Goal: Obtain resource: Download file/media

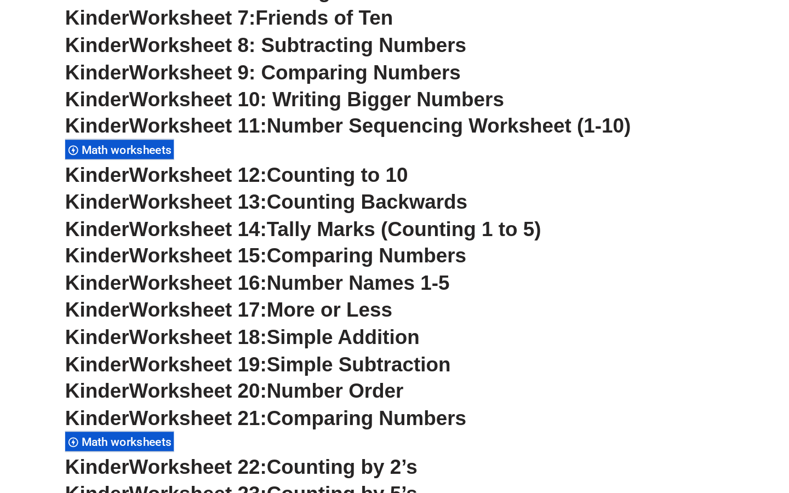
scroll to position [536, 0]
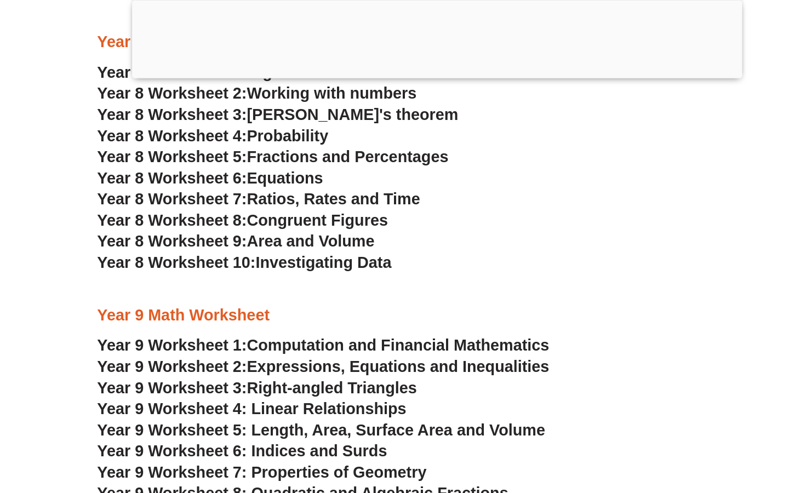
click at [399, 68] on div at bounding box center [394, 68] width 551 height 0
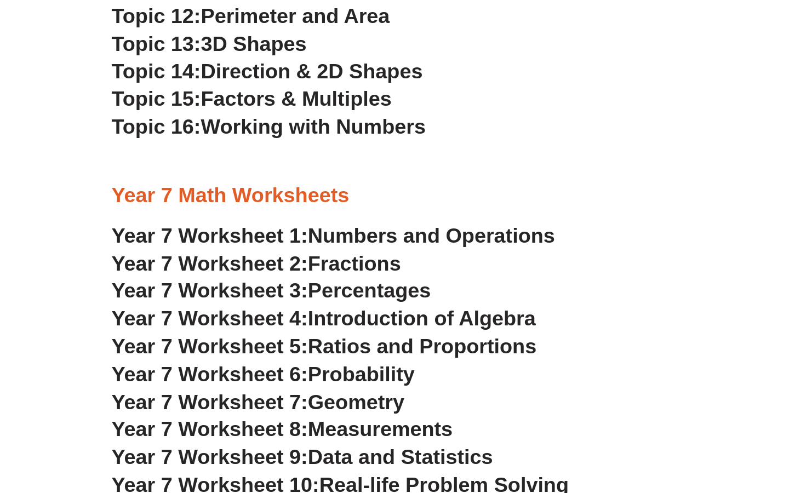
scroll to position [3096, 0]
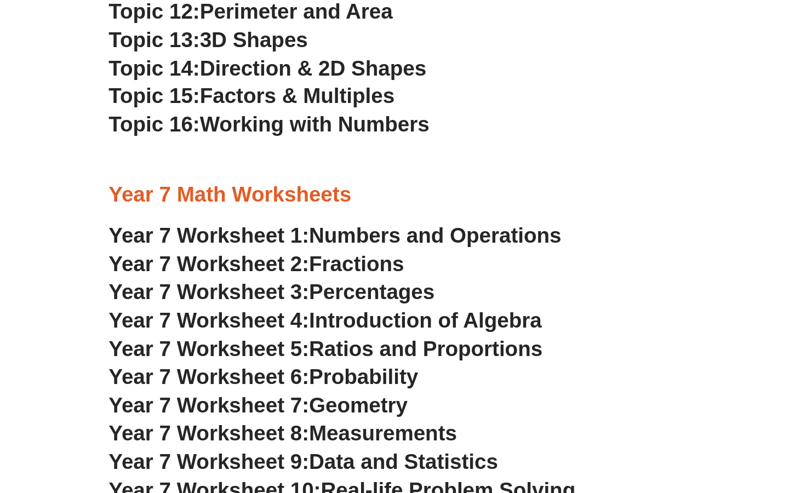
click at [186, 372] on span "Year 7 Worksheet 4:" at bounding box center [155, 373] width 135 height 16
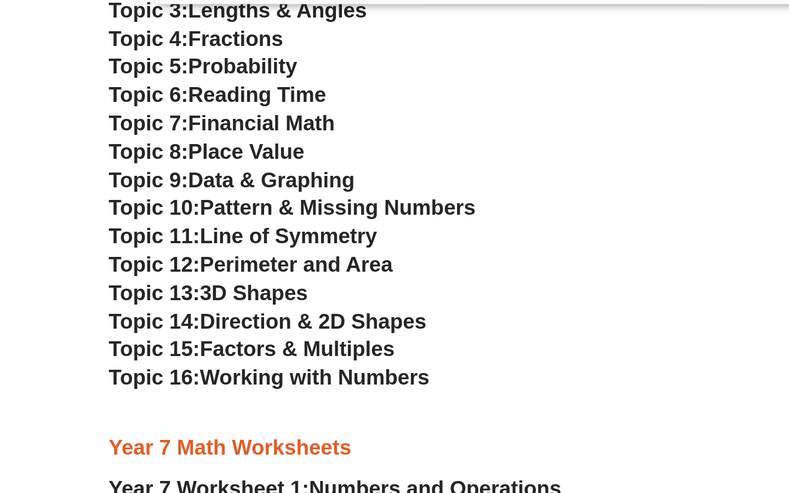
scroll to position [3031, 0]
